Goal: Information Seeking & Learning: Learn about a topic

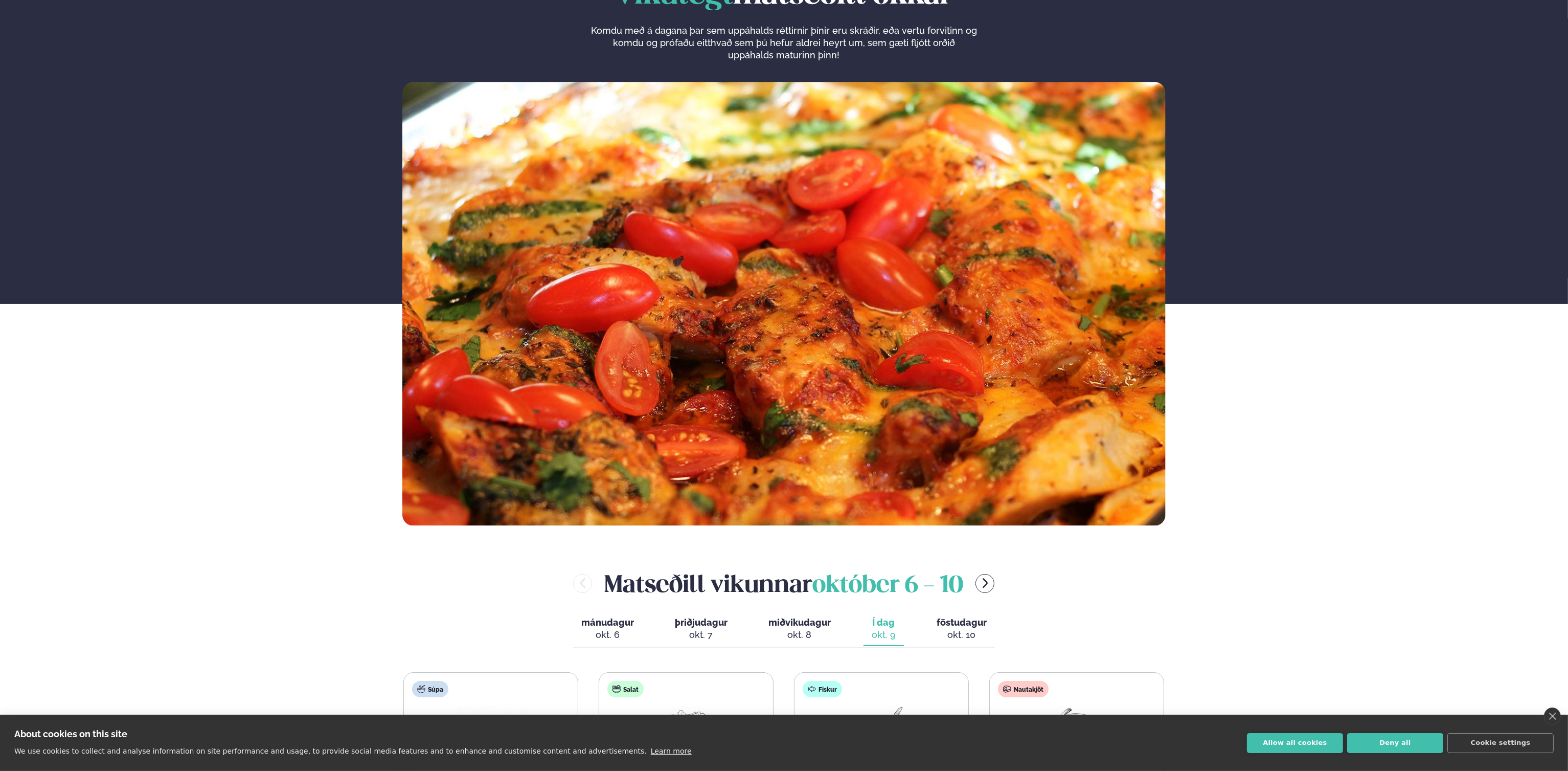
scroll to position [102, 0]
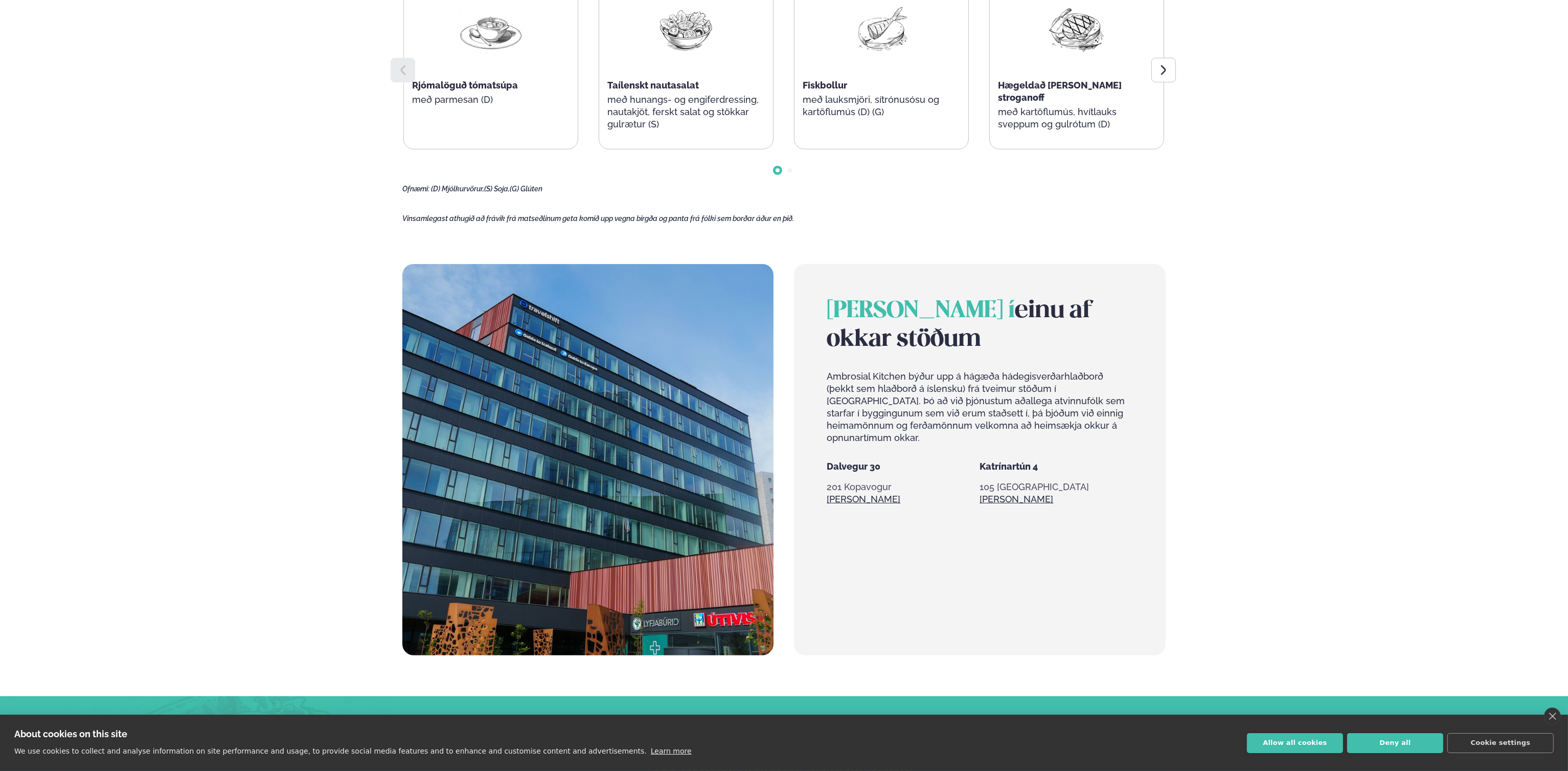
scroll to position [818, 0]
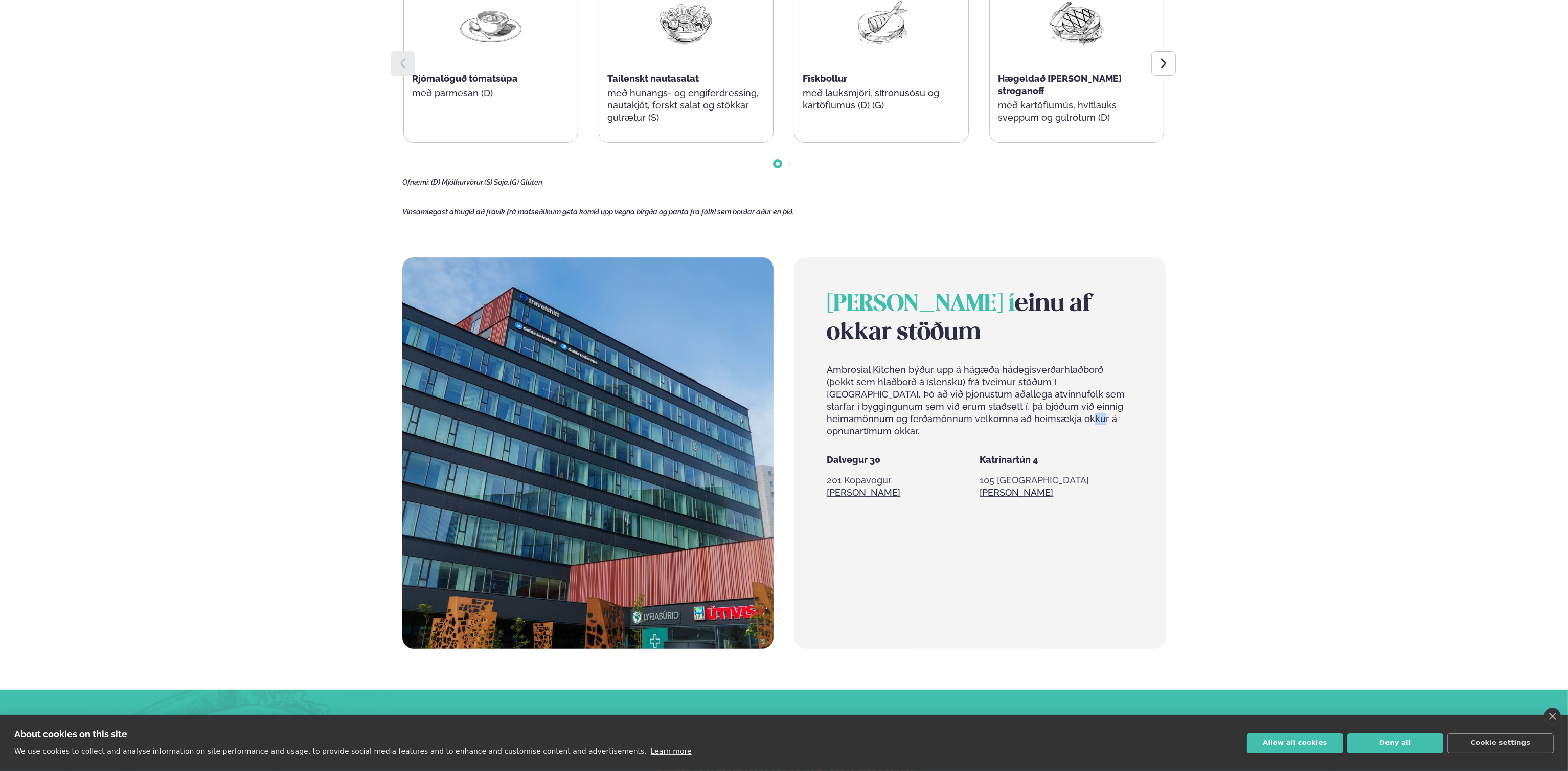
click at [1004, 419] on p "Ambrosial Kitchen býður upp á hágæða hádegisverðarhlaðborð (þekkt sem hlaðborð …" at bounding box center [979, 400] width 305 height 73
click at [1119, 423] on p "Ambrosial Kitchen býður upp á hágæða hádegisverðarhlaðborð (þekkt sem hlaðborð …" at bounding box center [979, 400] width 305 height 73
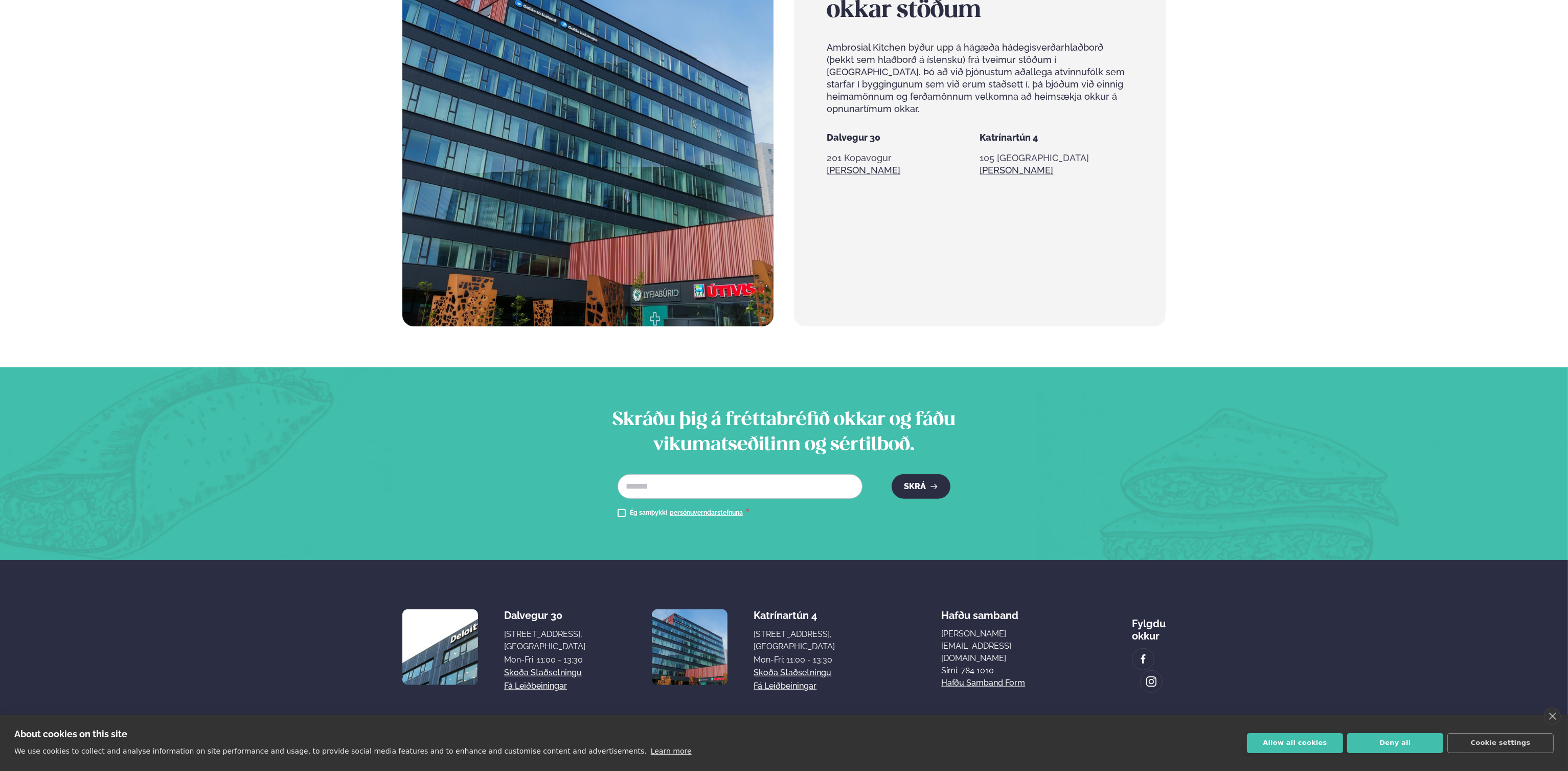
scroll to position [1197, 0]
drag, startPoint x: 773, startPoint y: 623, endPoint x: 790, endPoint y: 640, distance: 24.0
click at [790, 640] on div "Dalvegur 30 Dalvegur 30, Reykjavík, Ísland Mon-Fri: 11:00 - 13:30 Skoða staðset…" at bounding box center [784, 647] width 763 height 92
click at [817, 664] on div "Dalvegur 30 Dalvegur 30, Reykjavík, Ísland Mon-Fri: 11:00 - 13:30 Skoða staðset…" at bounding box center [784, 647] width 763 height 92
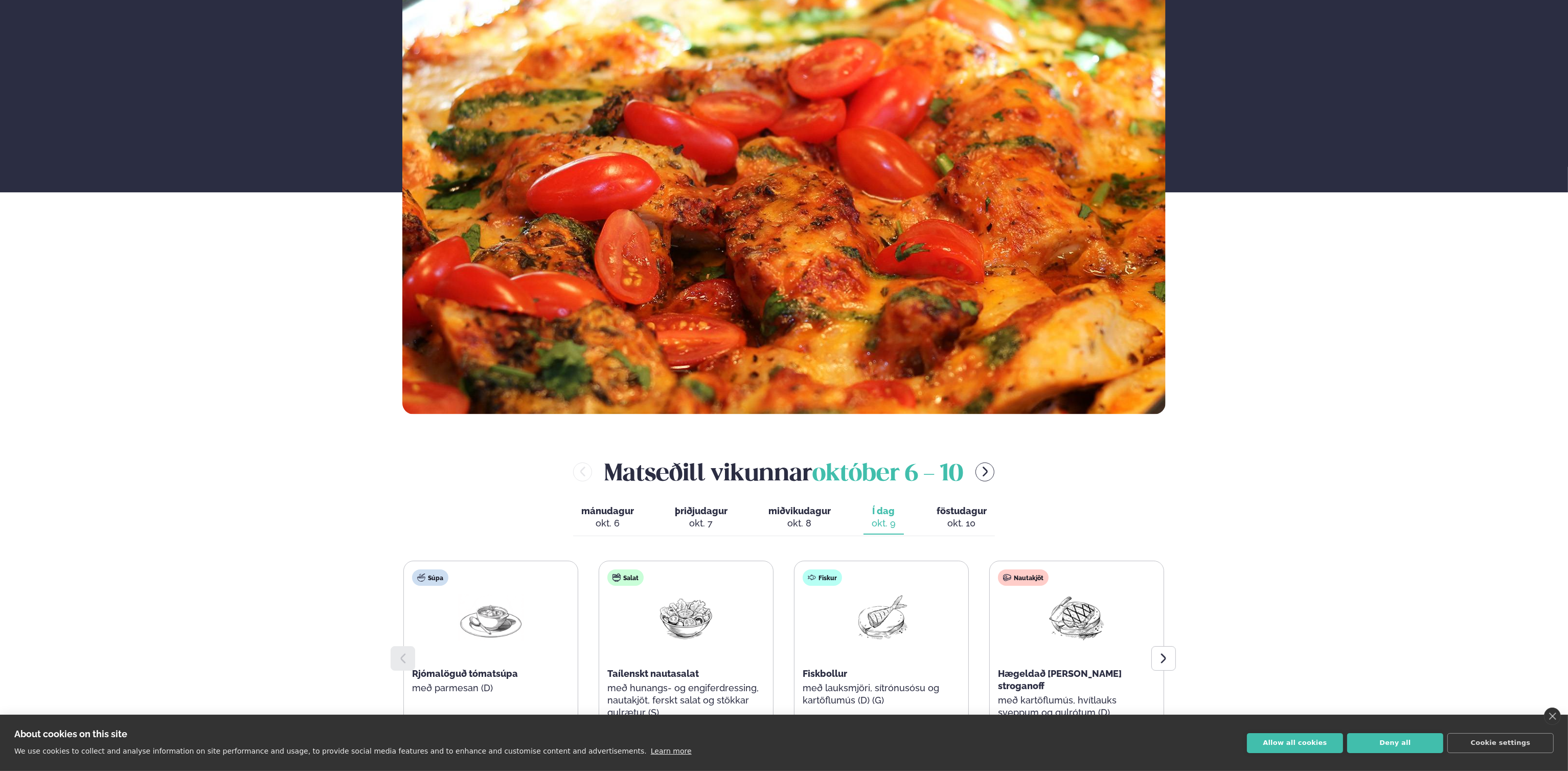
scroll to position [175, 0]
